Goal: Information Seeking & Learning: Learn about a topic

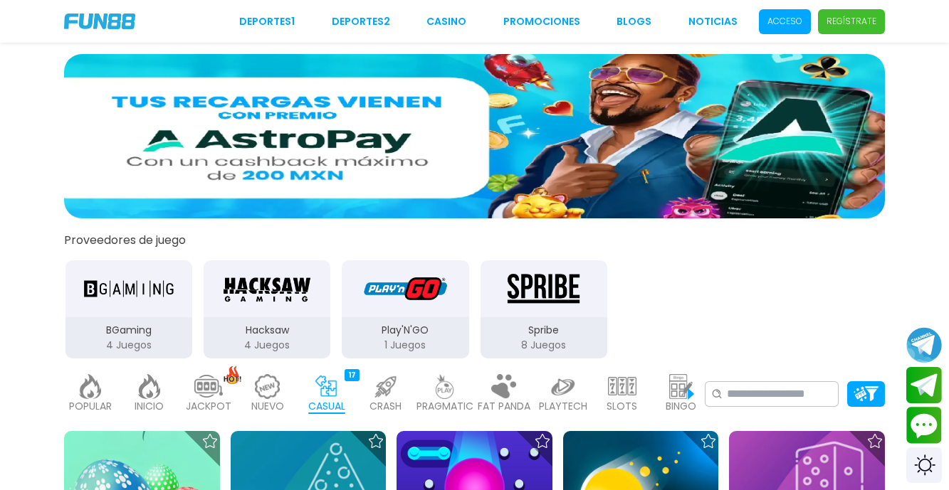
click at [332, 14] on link "Deportes 2" at bounding box center [361, 21] width 58 height 15
